Goal: Task Accomplishment & Management: Complete application form

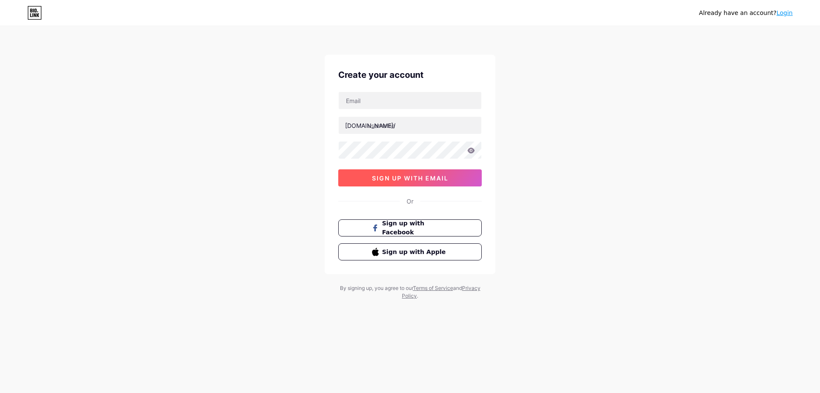
click at [432, 176] on span "sign up with email" at bounding box center [410, 177] width 76 height 7
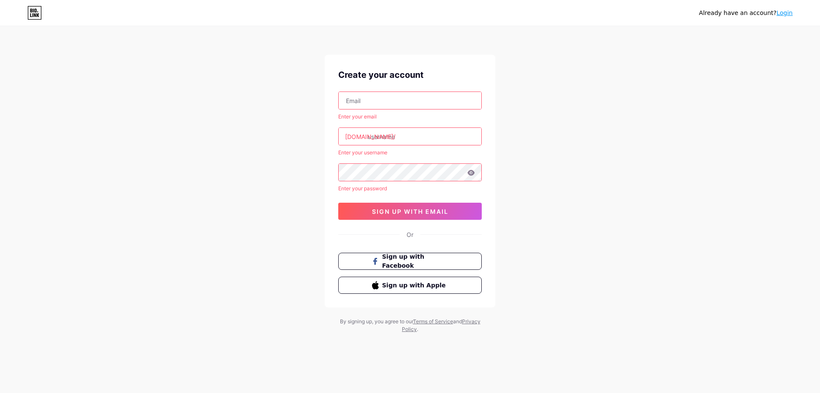
click at [388, 99] on input "text" at bounding box center [410, 100] width 143 height 17
type input "[EMAIL_ADDRESS][DOMAIN_NAME]"
click at [387, 135] on input "text" at bounding box center [410, 136] width 143 height 17
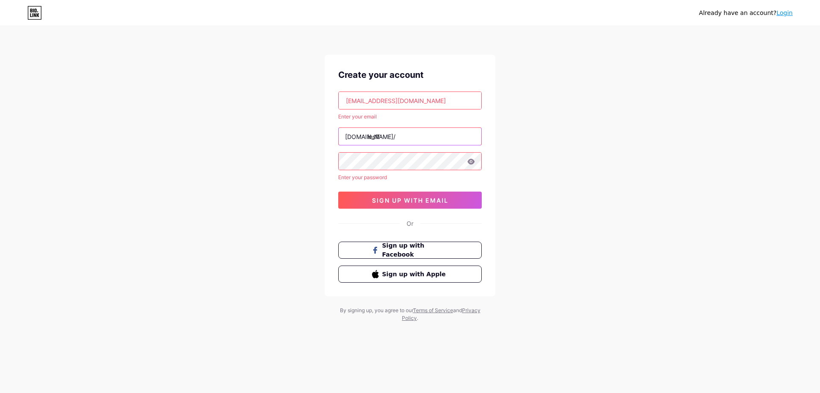
type input "insff"
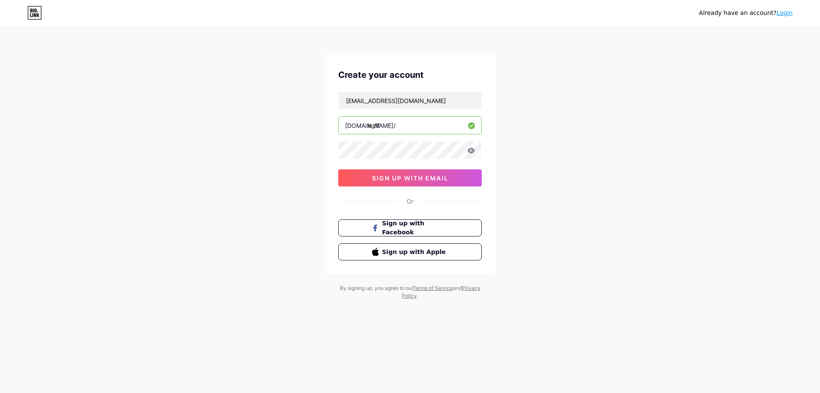
click at [384, 125] on input "insff" at bounding box center [410, 125] width 143 height 17
type input "insfftrvlkmn"
click at [460, 101] on input "[EMAIL_ADDRESS][DOMAIN_NAME]" at bounding box center [410, 100] width 143 height 17
click at [459, 99] on input "[EMAIL_ADDRESS][DOMAIN_NAME]" at bounding box center [410, 100] width 143 height 17
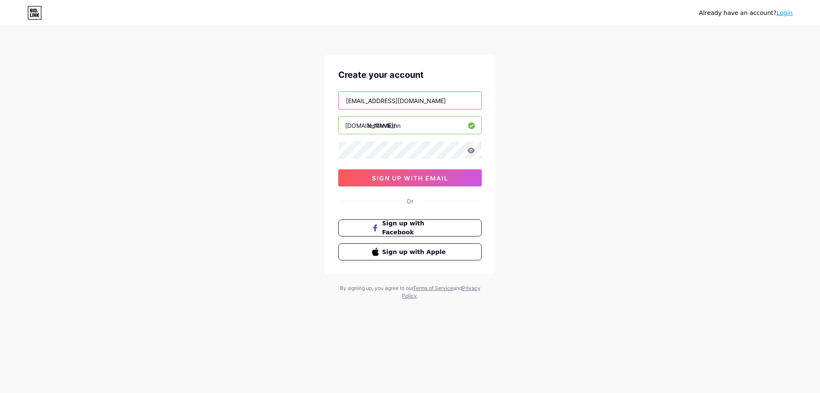
drag, startPoint x: 459, startPoint y: 99, endPoint x: 353, endPoint y: 102, distance: 106.0
click at [353, 102] on input "[EMAIL_ADDRESS][DOMAIN_NAME]" at bounding box center [410, 100] width 143 height 17
